Goal: Navigation & Orientation: Find specific page/section

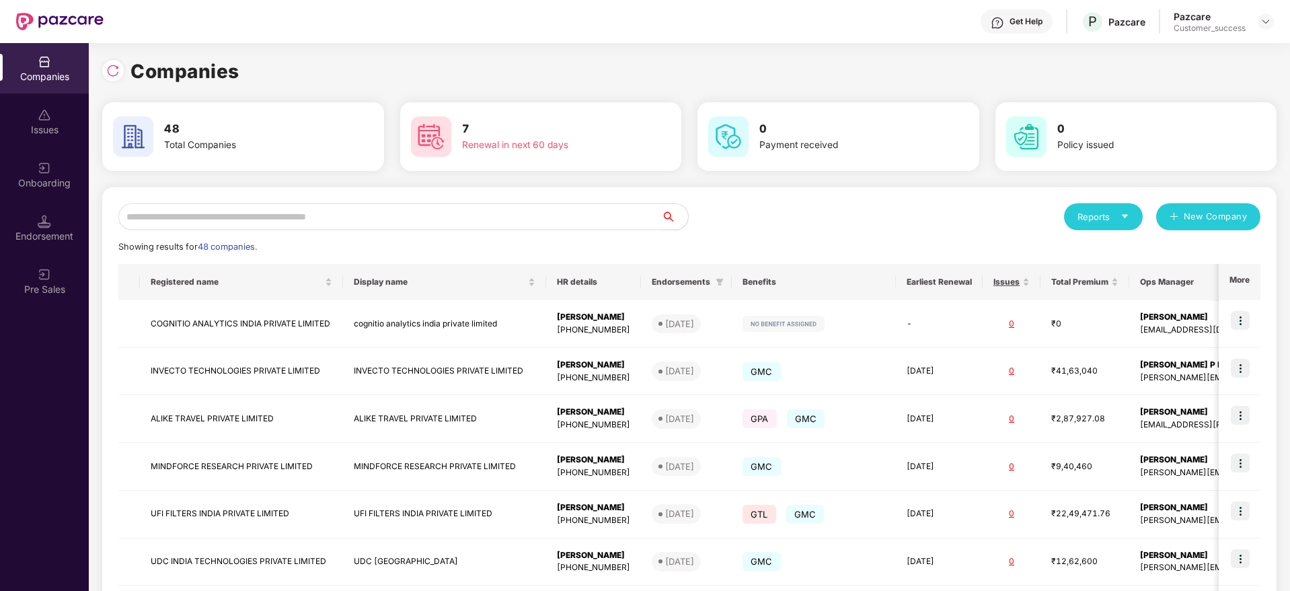
click at [340, 221] on input "text" at bounding box center [389, 216] width 543 height 27
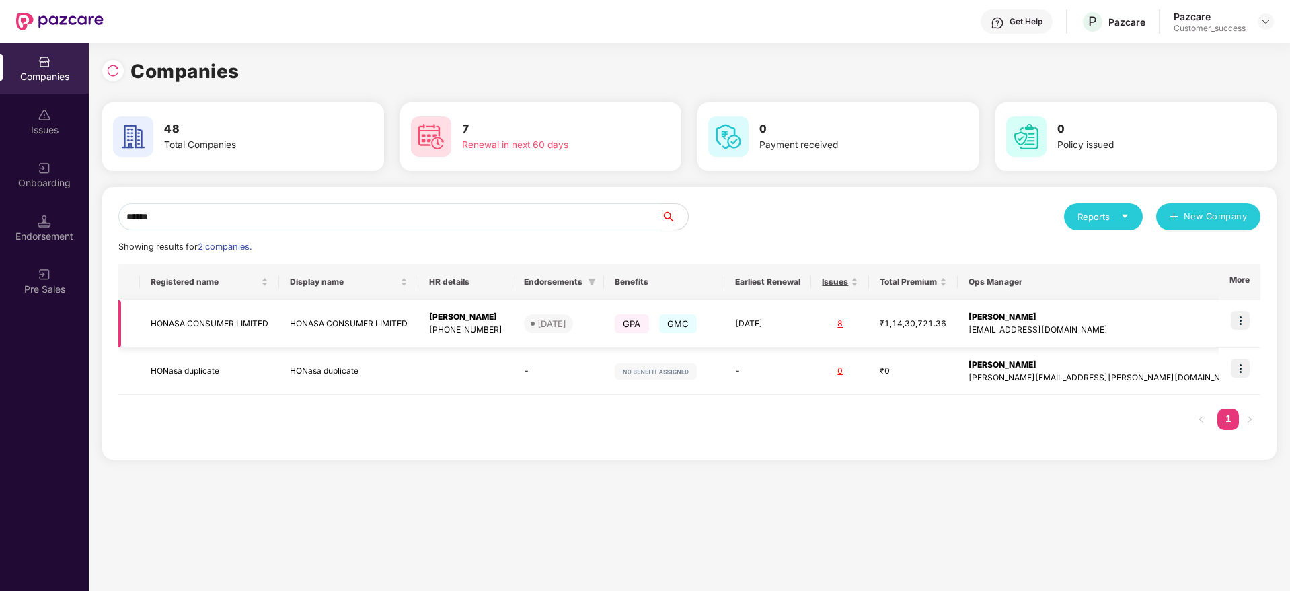
type input "******"
click at [1237, 317] on img at bounding box center [1240, 320] width 19 height 19
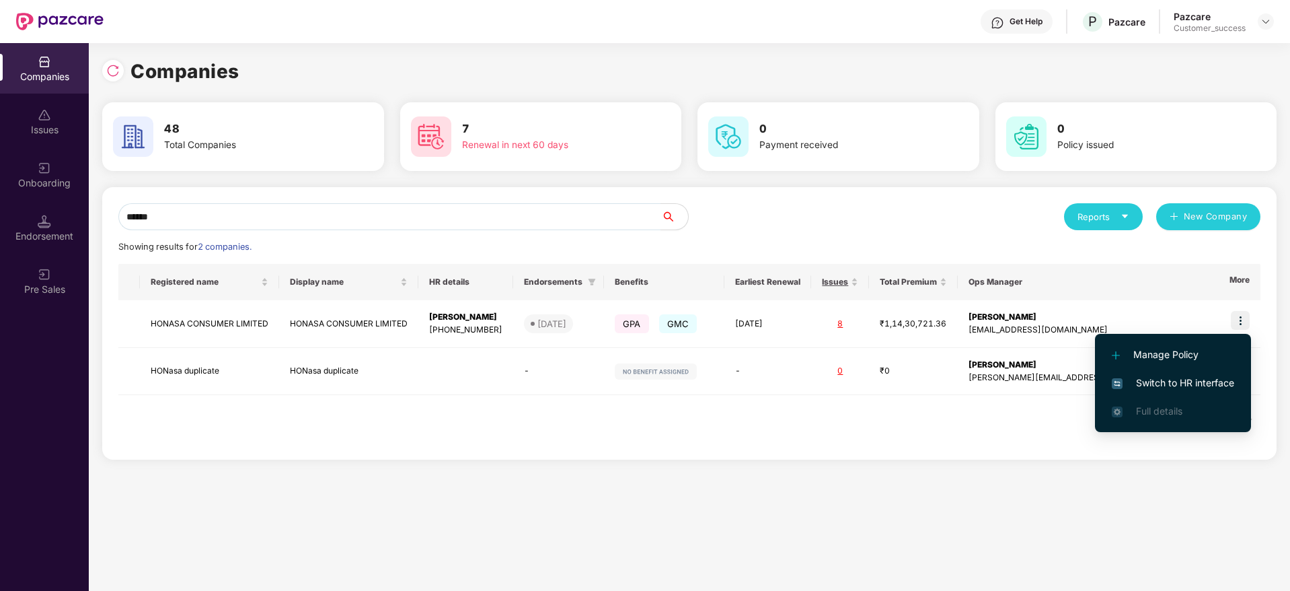
click at [1182, 380] on span "Switch to HR interface" at bounding box center [1173, 382] width 122 height 15
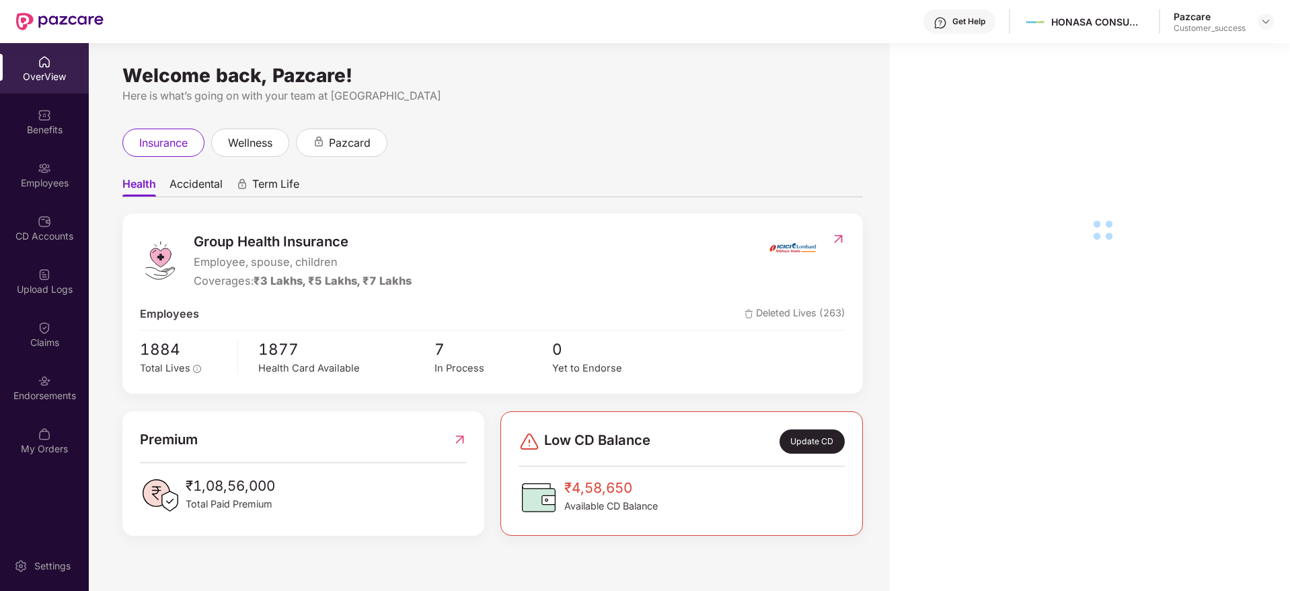
click at [44, 186] on div "Employees" at bounding box center [44, 182] width 89 height 13
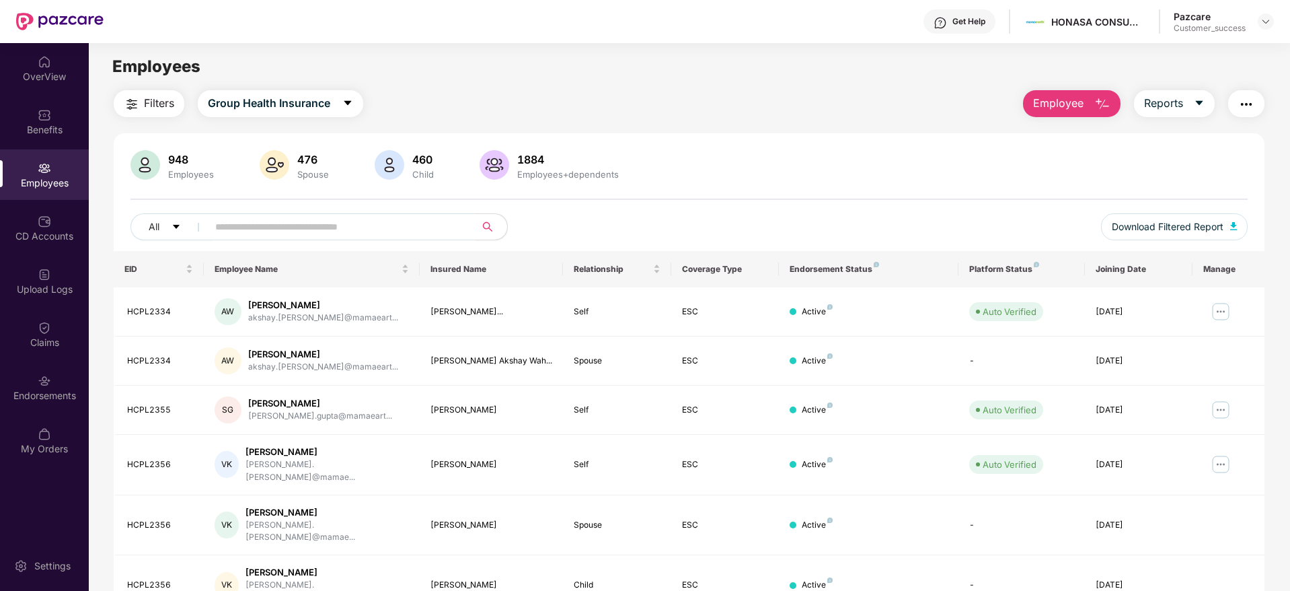
click at [262, 235] on input "text" at bounding box center [335, 227] width 241 height 20
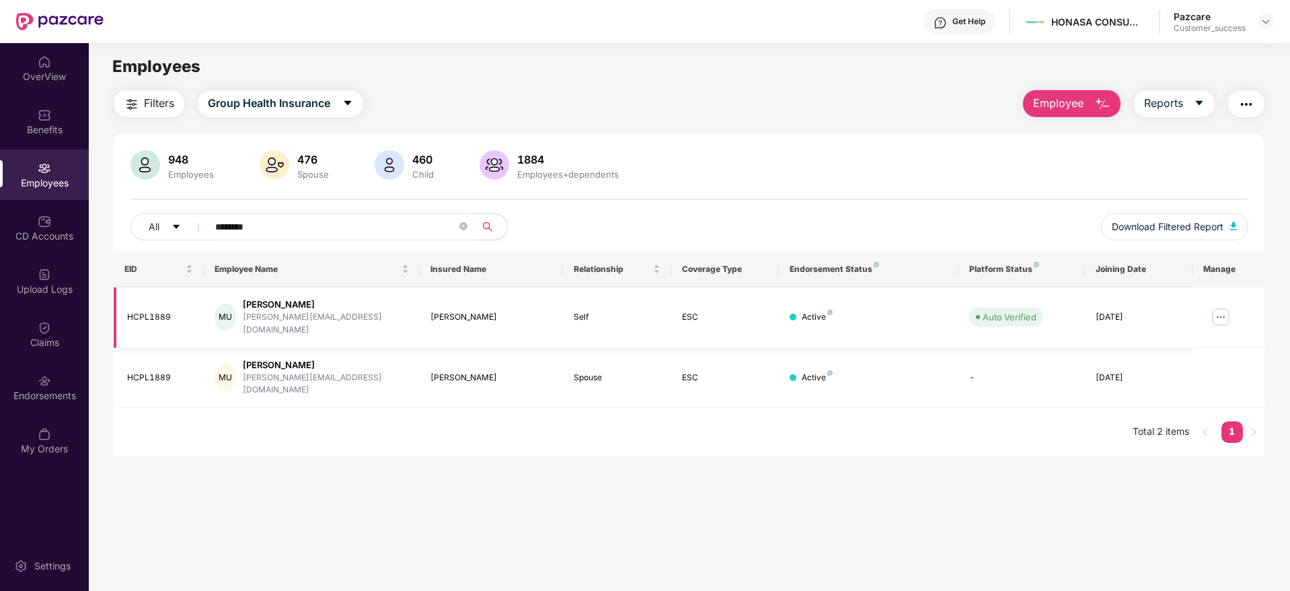
type input "********"
click at [1213, 312] on img at bounding box center [1221, 317] width 22 height 22
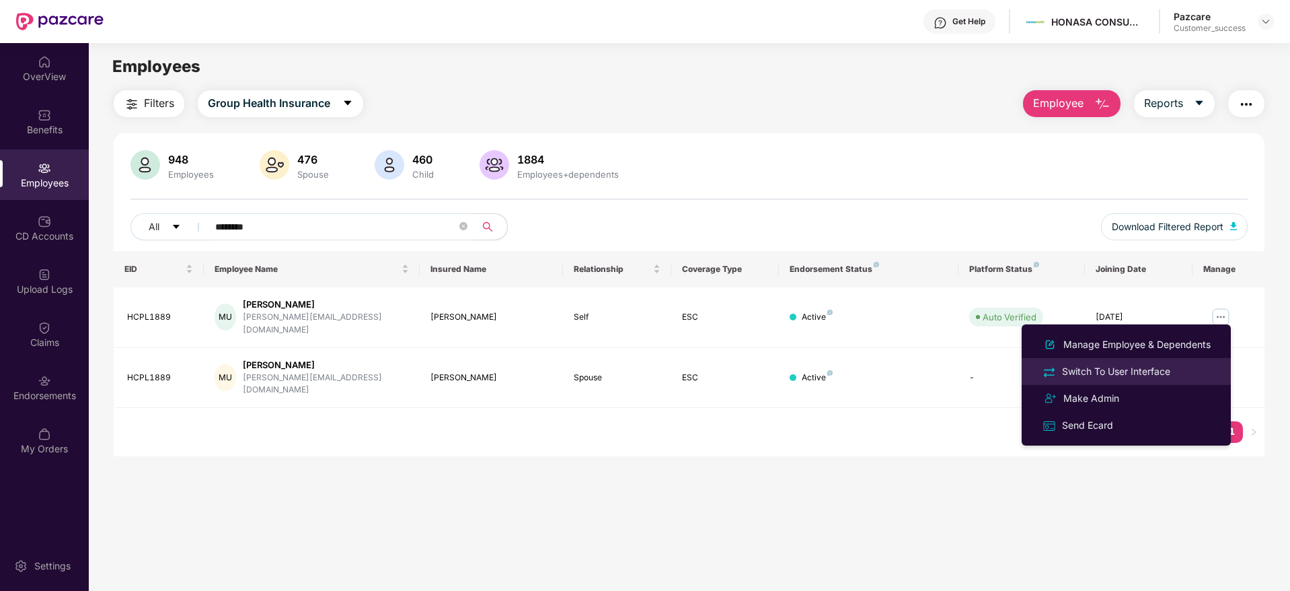
click at [1092, 371] on div "Switch To User Interface" at bounding box center [1116, 371] width 114 height 15
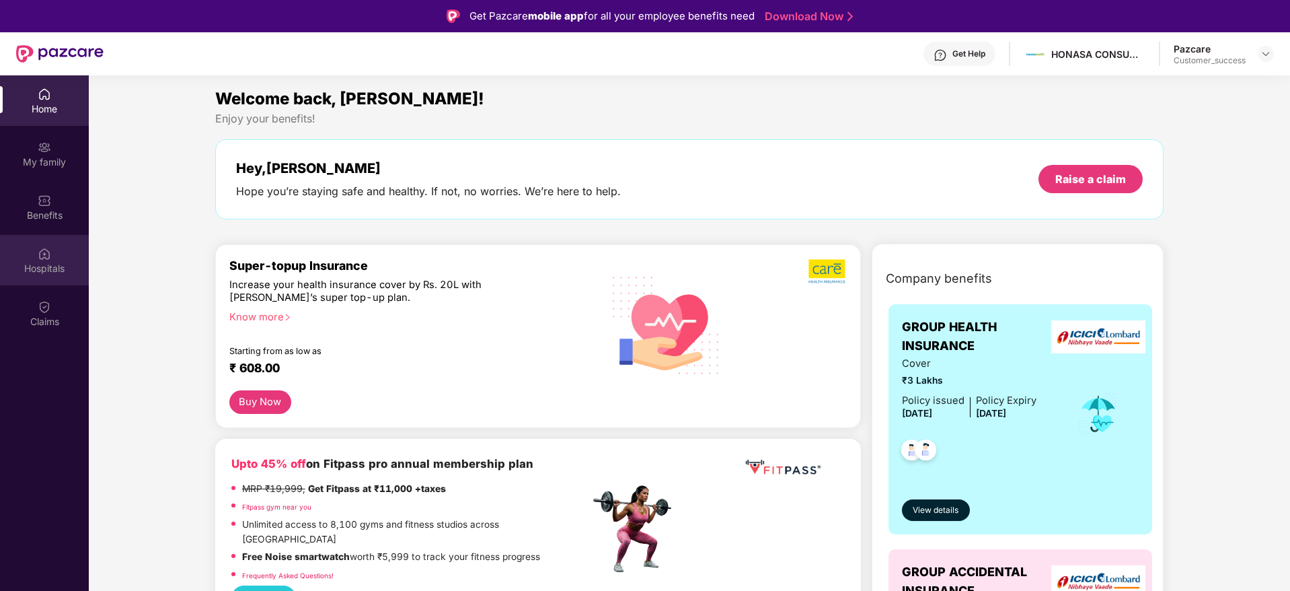
click at [48, 260] on div "Hospitals" at bounding box center [44, 260] width 89 height 50
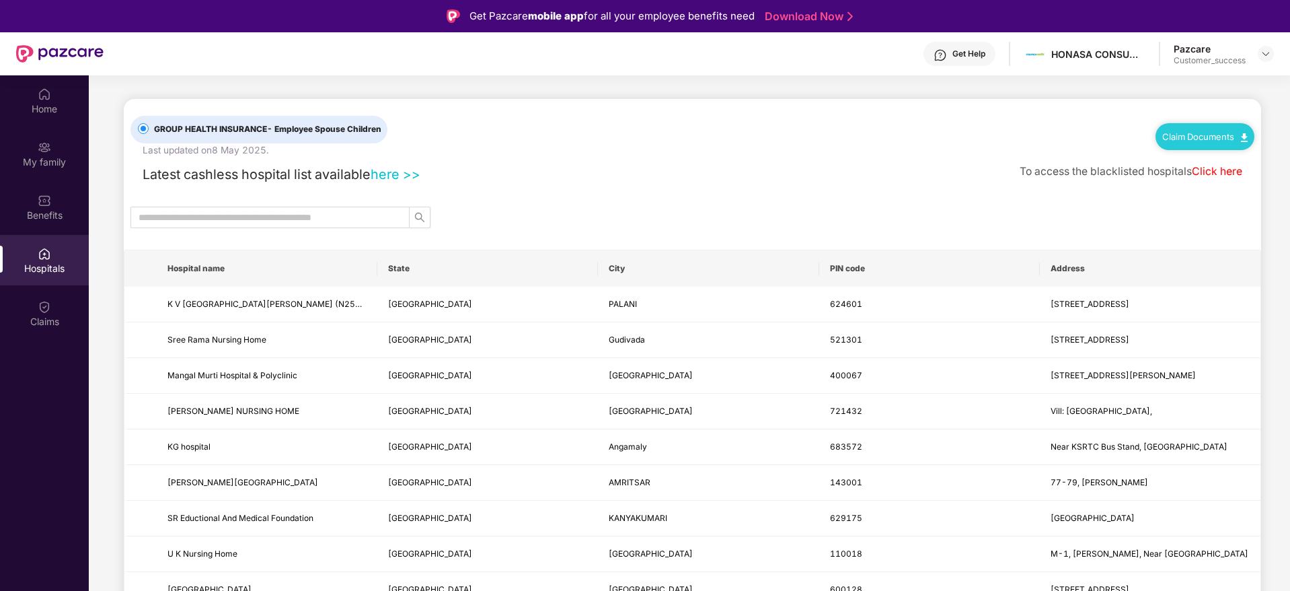
click at [402, 178] on link "here >>" at bounding box center [396, 174] width 50 height 16
click at [38, 252] on img at bounding box center [44, 253] width 13 height 13
click at [393, 175] on link "here >>" at bounding box center [396, 174] width 50 height 16
click at [1267, 57] on img at bounding box center [1266, 53] width 11 height 11
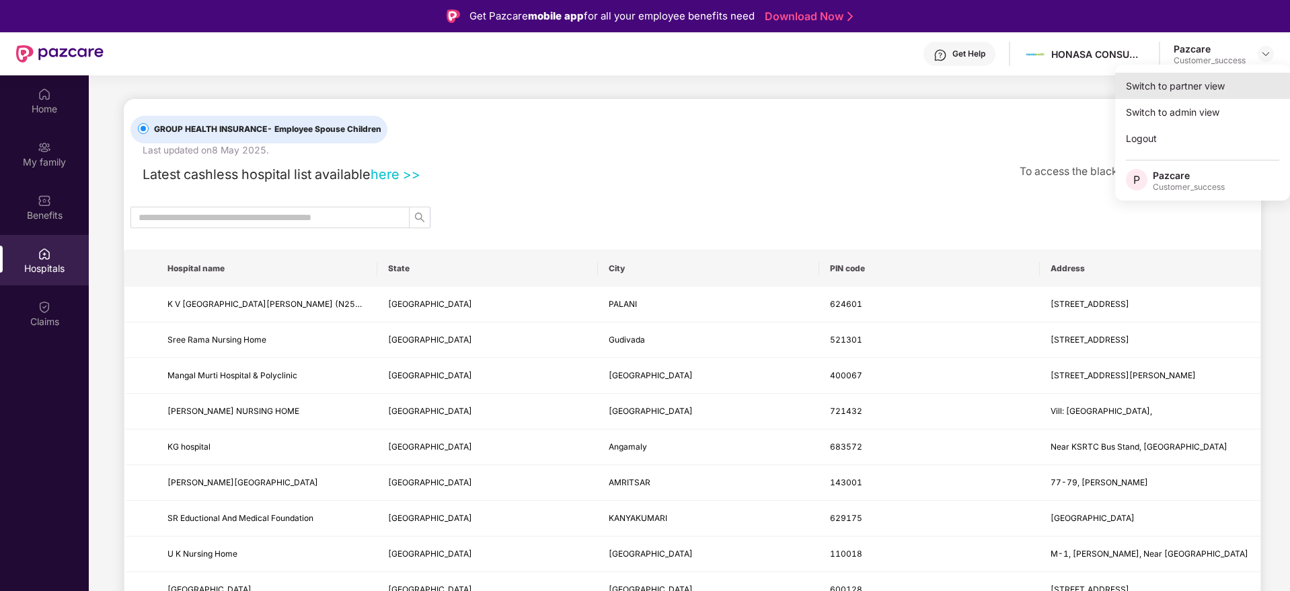
click at [1234, 80] on div "Switch to partner view" at bounding box center [1202, 86] width 175 height 26
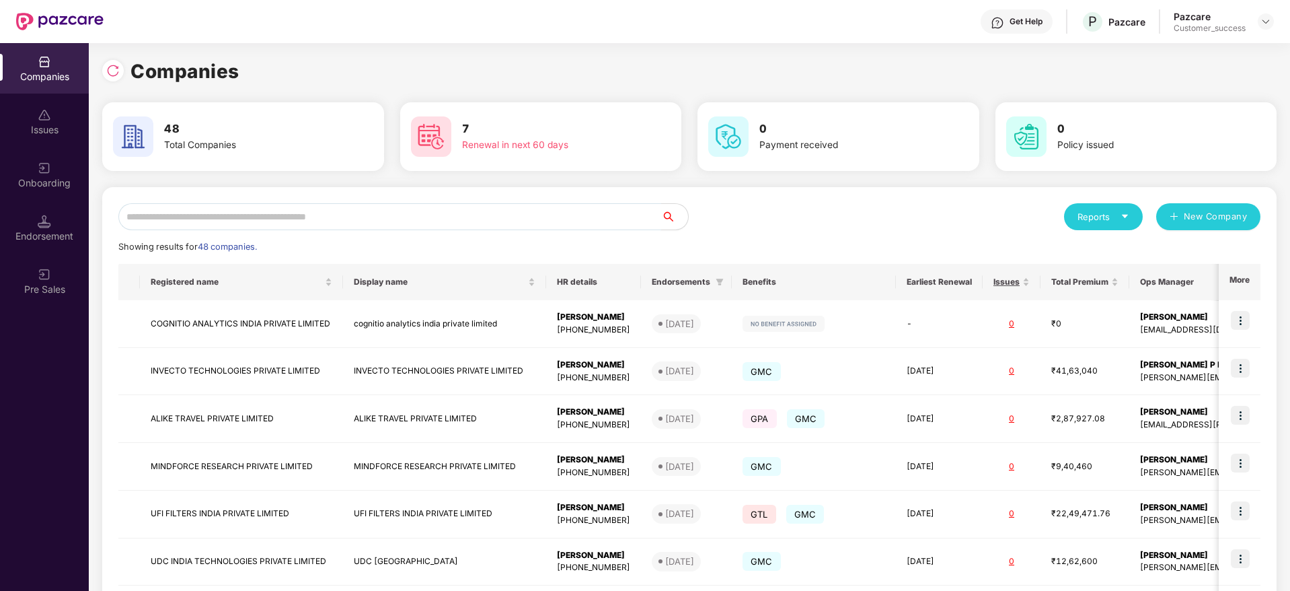
click at [330, 222] on input "text" at bounding box center [389, 216] width 543 height 27
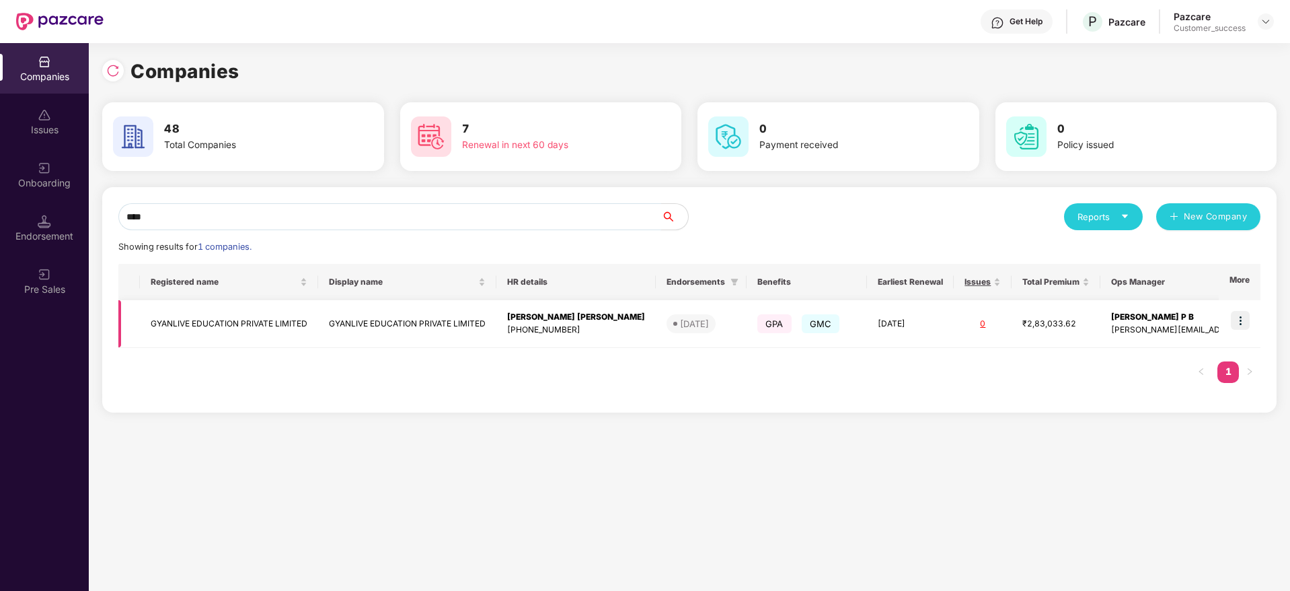
type input "****"
click at [1244, 325] on img at bounding box center [1240, 320] width 19 height 19
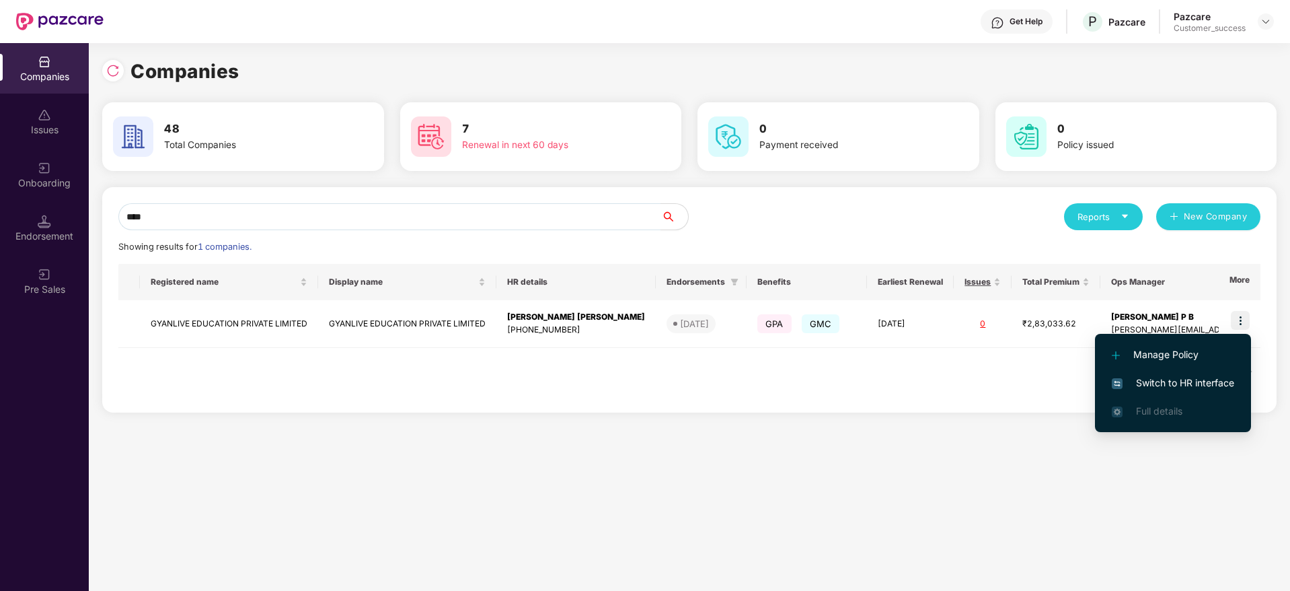
click at [1156, 389] on span "Switch to HR interface" at bounding box center [1173, 382] width 122 height 15
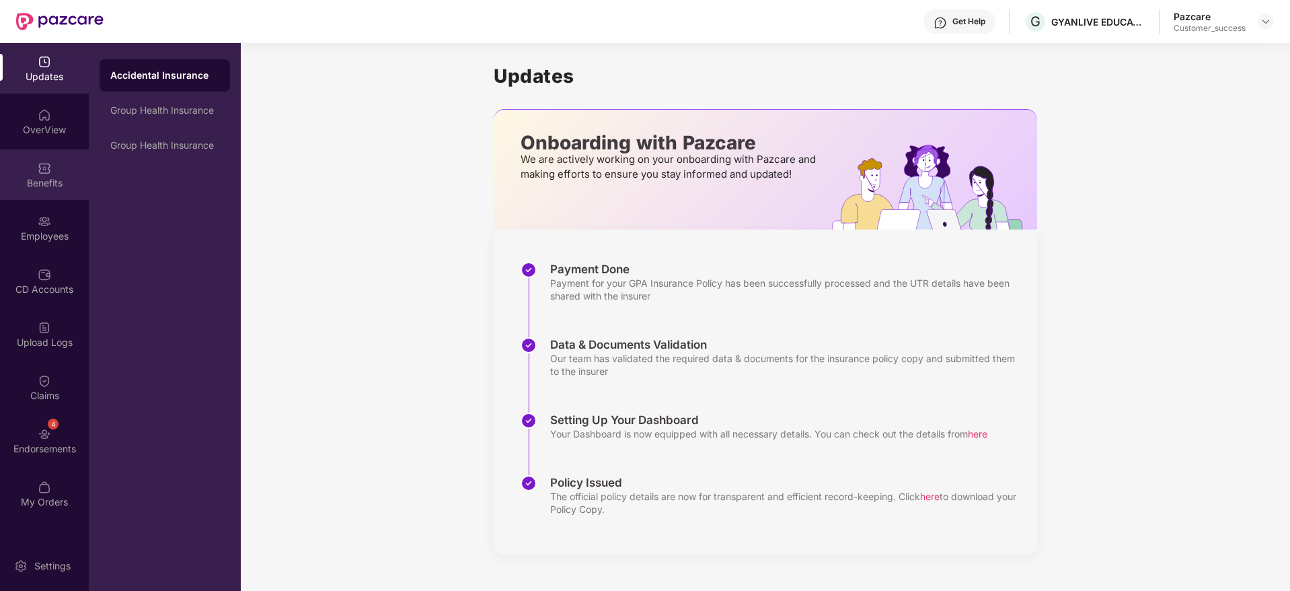
click at [36, 176] on div "Benefits" at bounding box center [44, 182] width 89 height 13
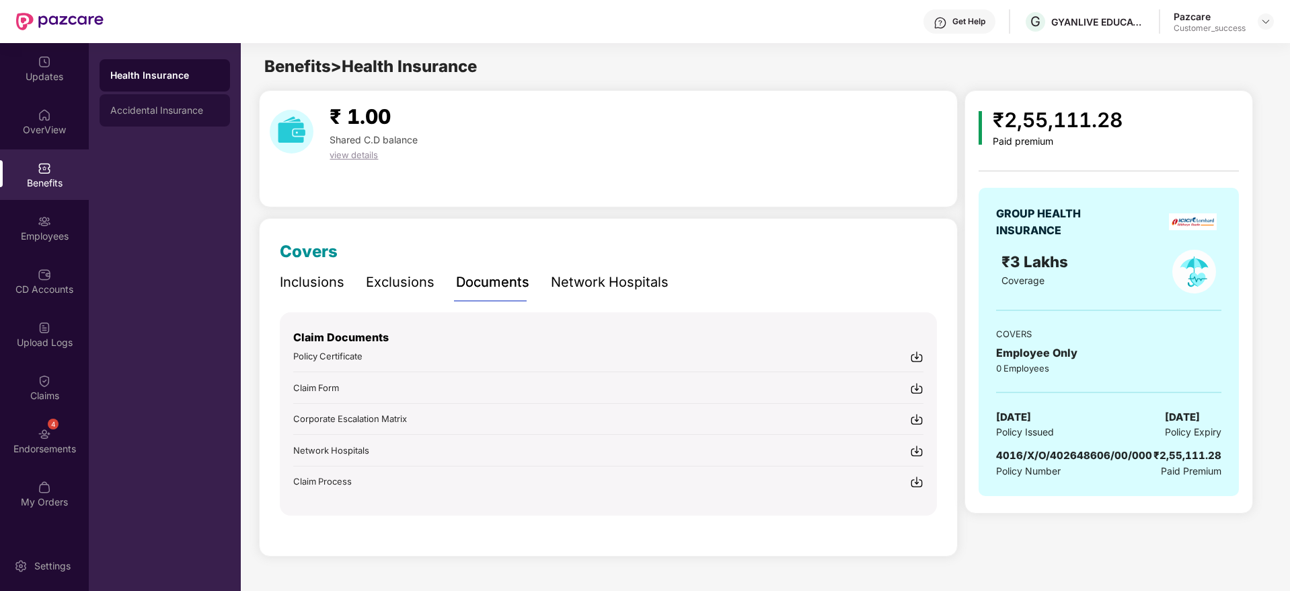
click at [161, 114] on div "Accidental Insurance" at bounding box center [164, 110] width 109 height 11
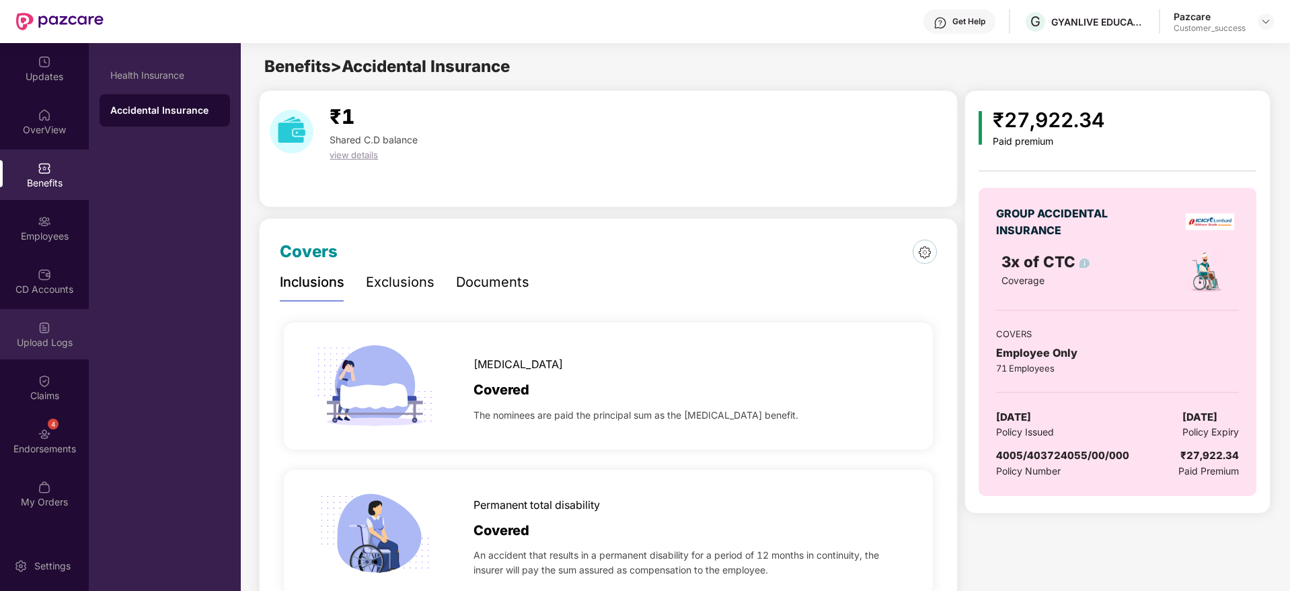
click at [37, 330] on div "Upload Logs" at bounding box center [44, 334] width 89 height 50
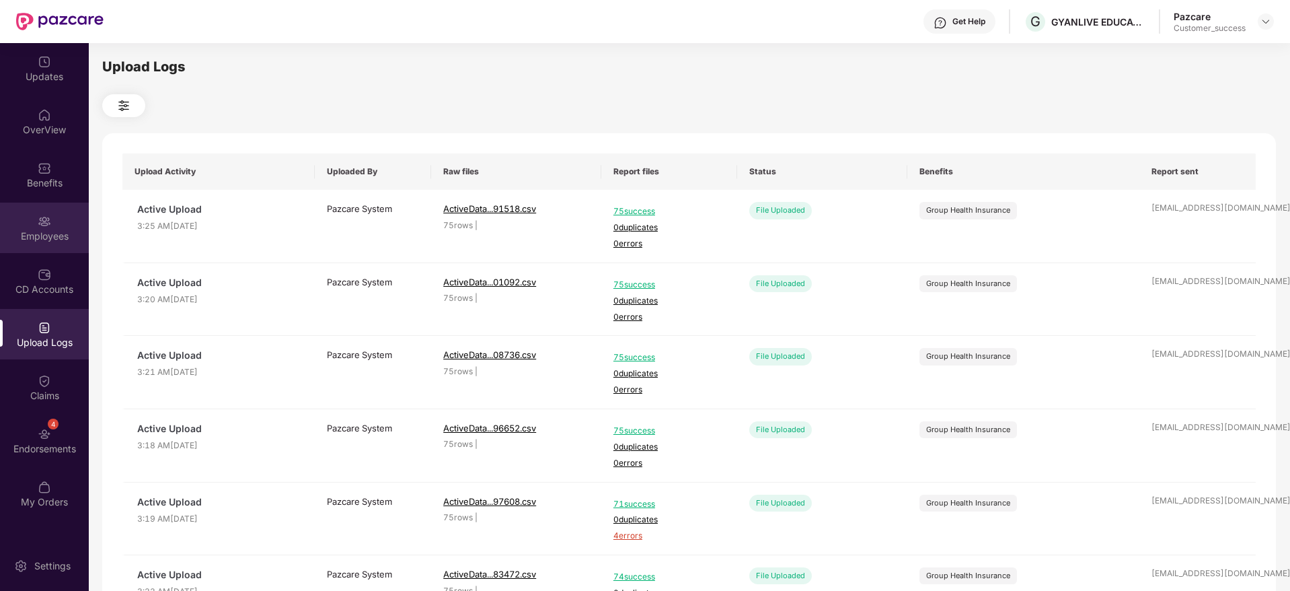
click at [40, 220] on img at bounding box center [44, 221] width 13 height 13
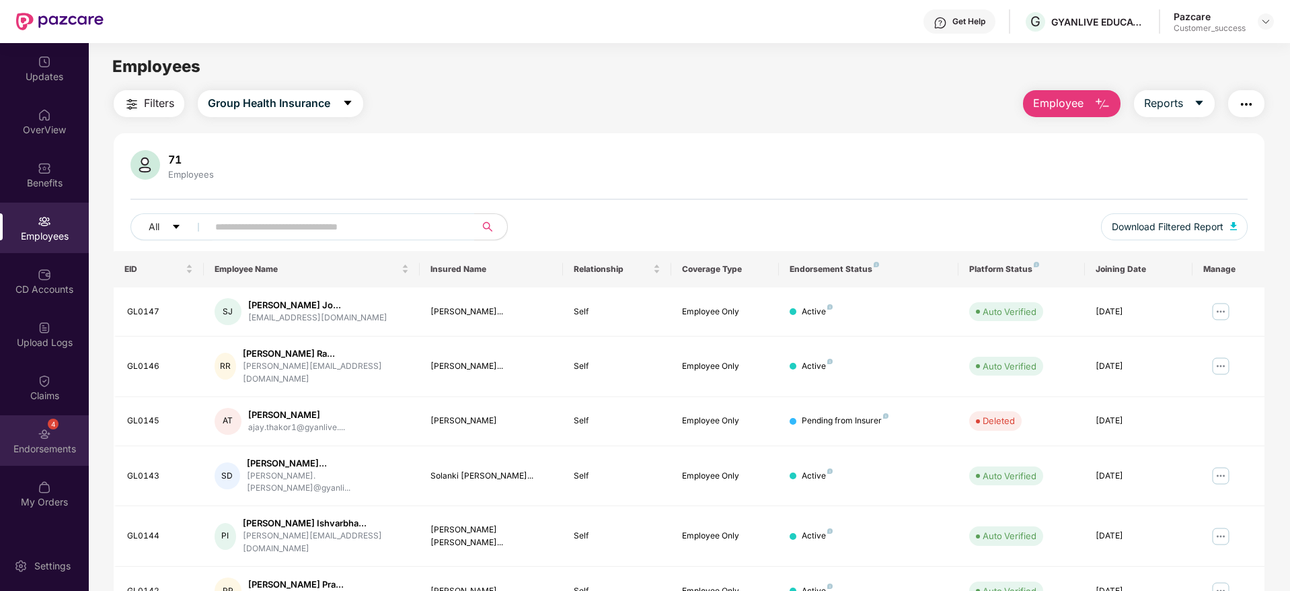
click at [42, 443] on div "Endorsements" at bounding box center [44, 448] width 89 height 13
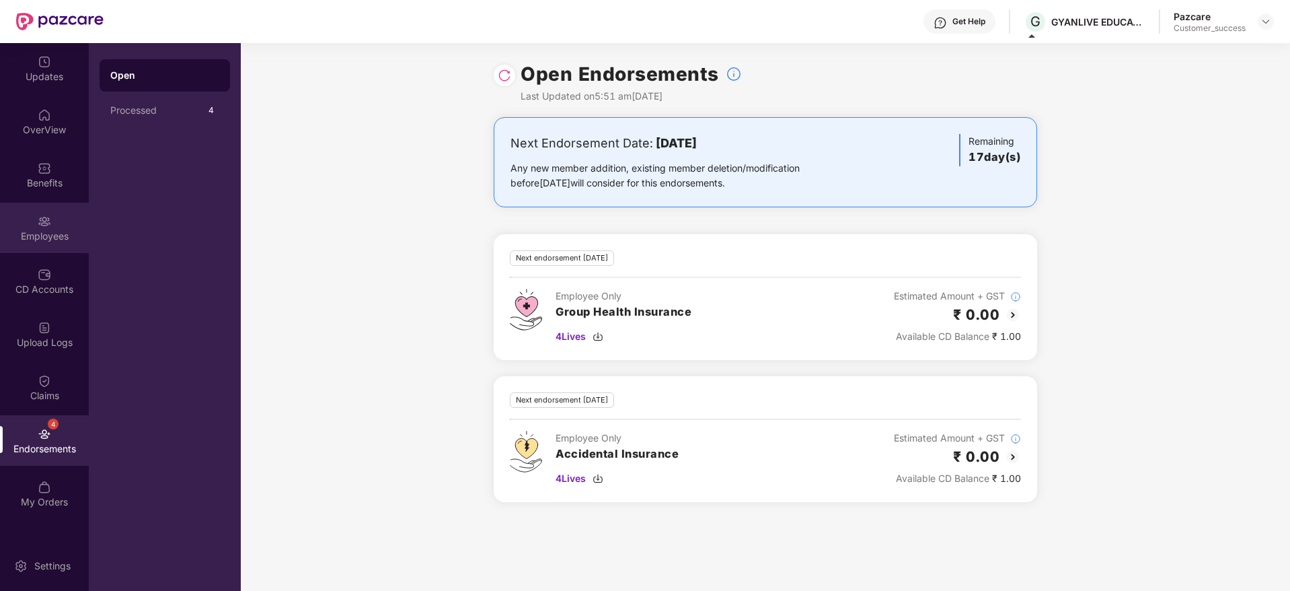
click at [23, 223] on div "Employees" at bounding box center [44, 227] width 89 height 50
